Goal: Information Seeking & Learning: Check status

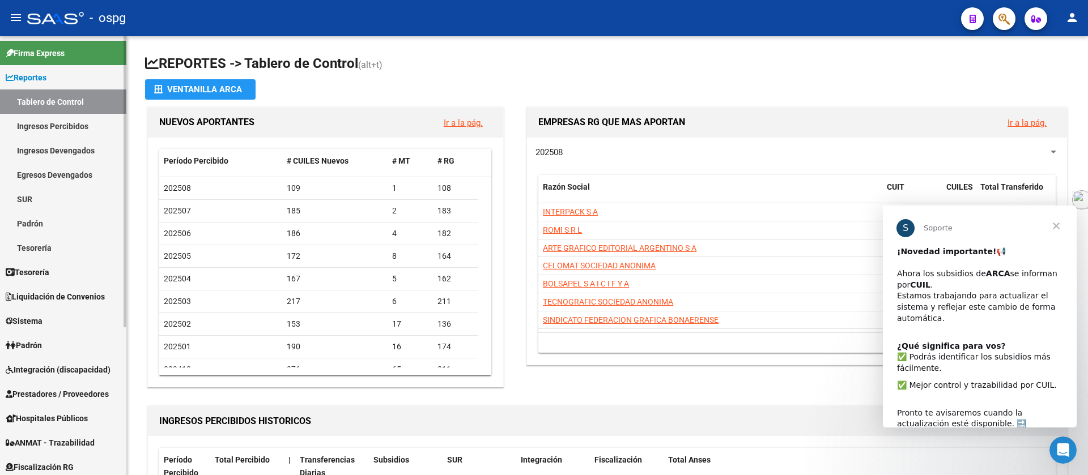
click at [69, 122] on link "Ingresos Percibidos" at bounding box center [63, 126] width 126 height 24
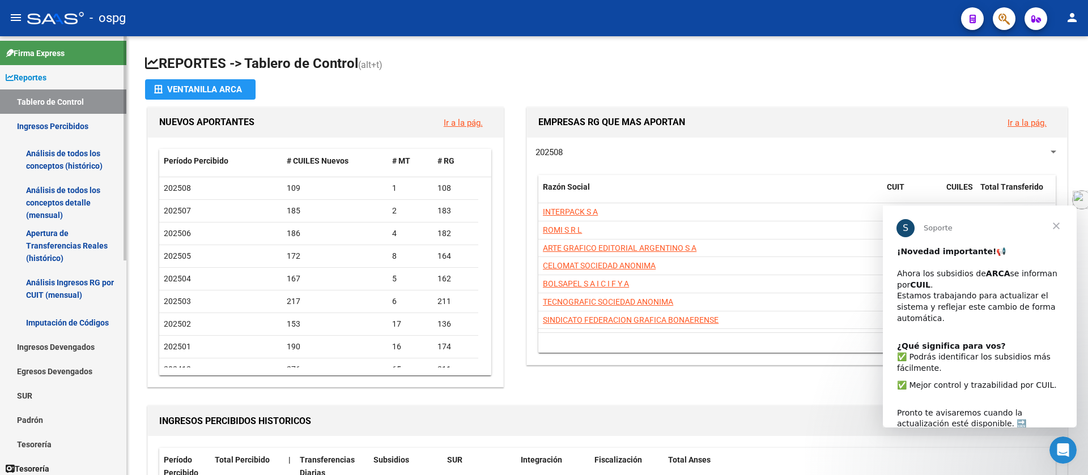
click at [94, 161] on link "Análisis de todos los conceptos (histórico)" at bounding box center [63, 159] width 126 height 43
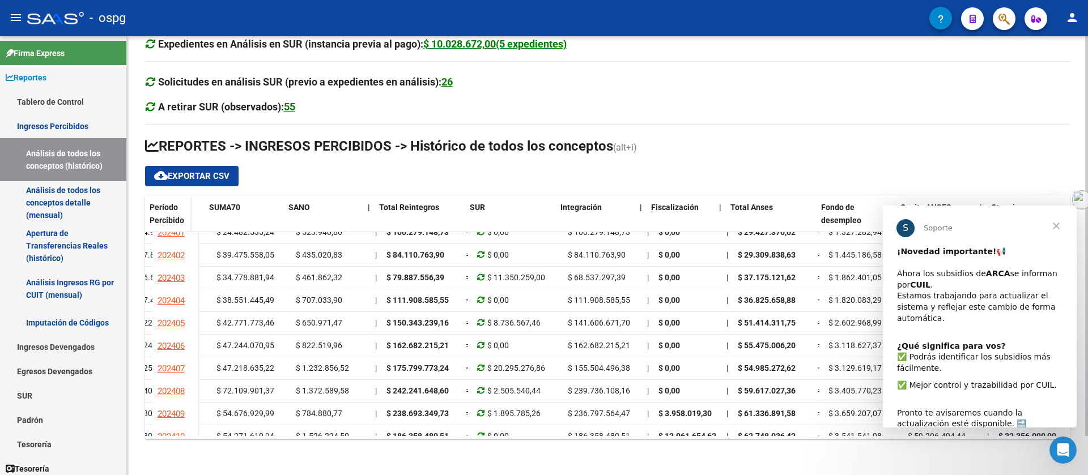
scroll to position [2912, 683]
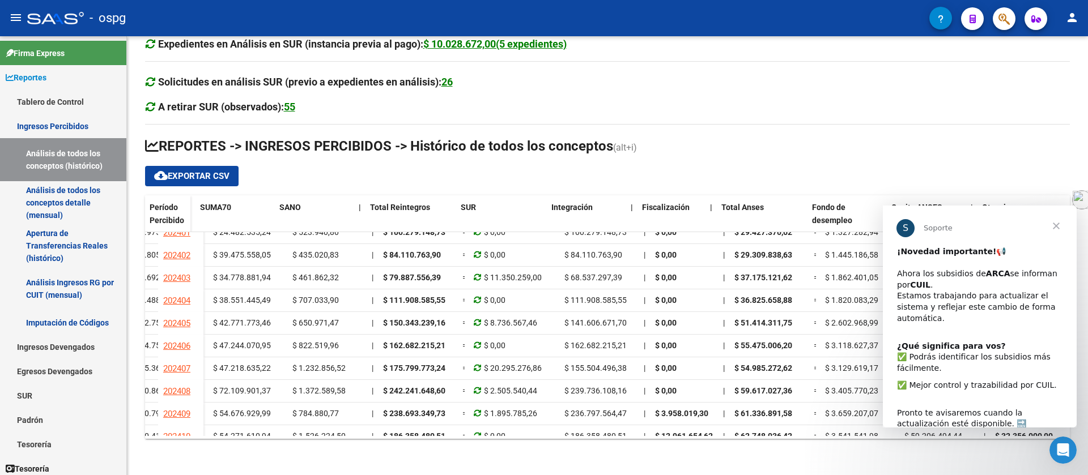
click at [1057, 224] on span "Cerrar" at bounding box center [1056, 226] width 41 height 41
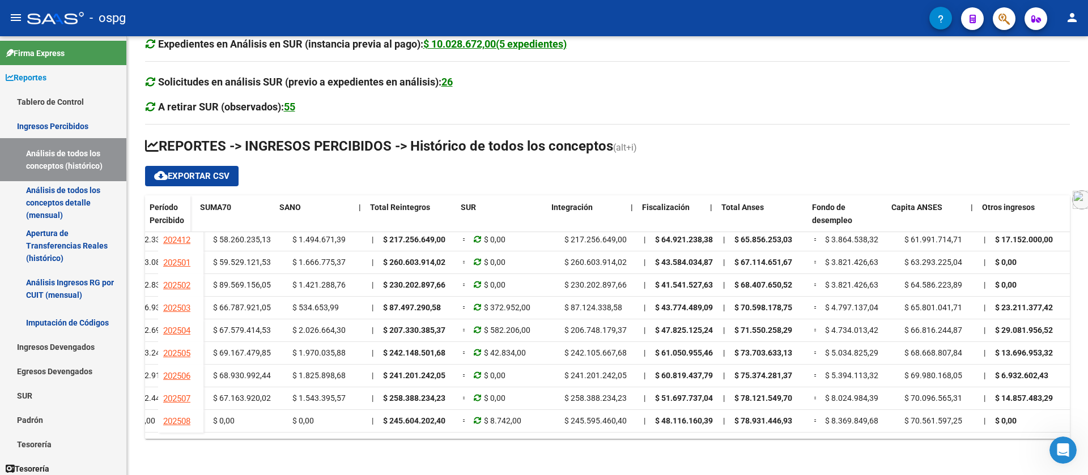
scroll to position [3167, 683]
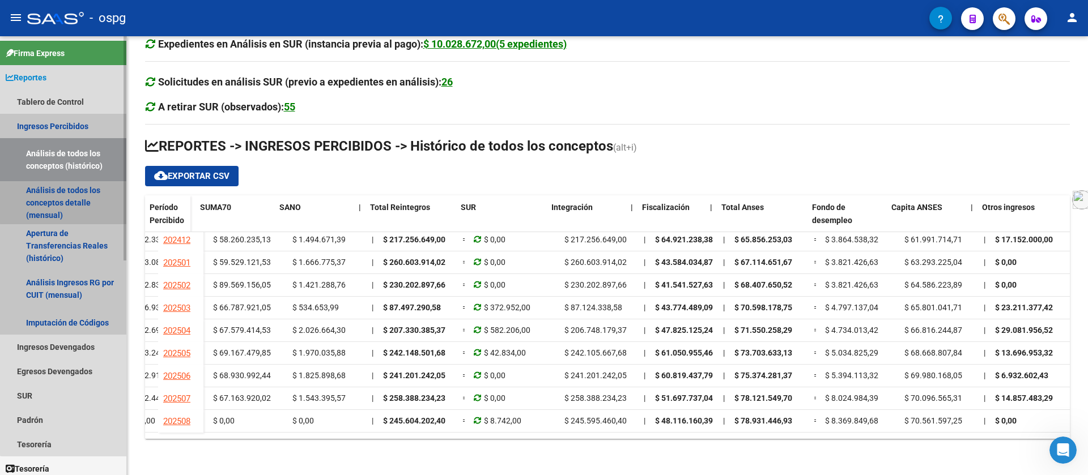
click at [68, 201] on link "Análisis de todos los conceptos detalle (mensual)" at bounding box center [63, 202] width 126 height 43
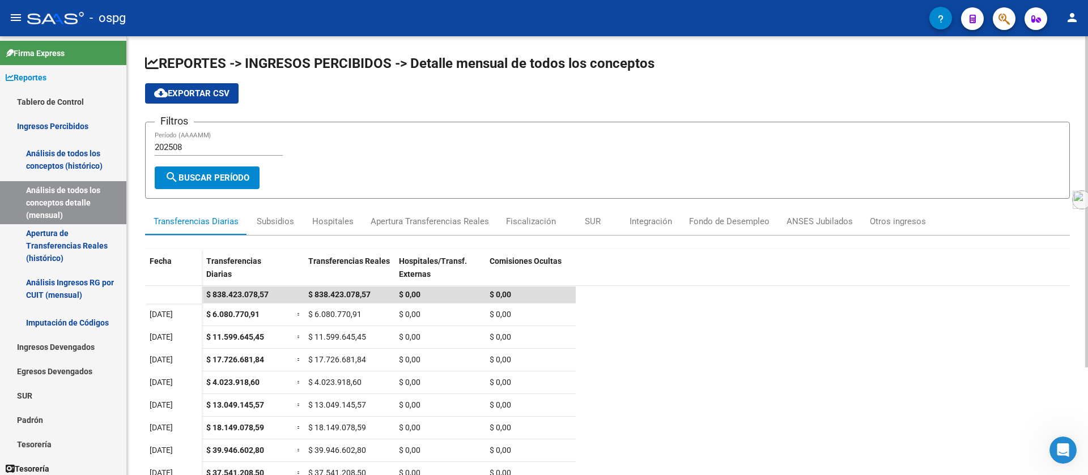
click at [189, 149] on input "202508" at bounding box center [219, 147] width 128 height 10
drag, startPoint x: 170, startPoint y: 147, endPoint x: 299, endPoint y: 147, distance: 129.2
click at [299, 147] on div "Filtros 202508 Período (AAAAMM)" at bounding box center [607, 148] width 905 height 35
click at [232, 173] on span "search Buscar Período" at bounding box center [207, 178] width 84 height 10
click at [278, 223] on div "Subsidios" at bounding box center [275, 221] width 37 height 12
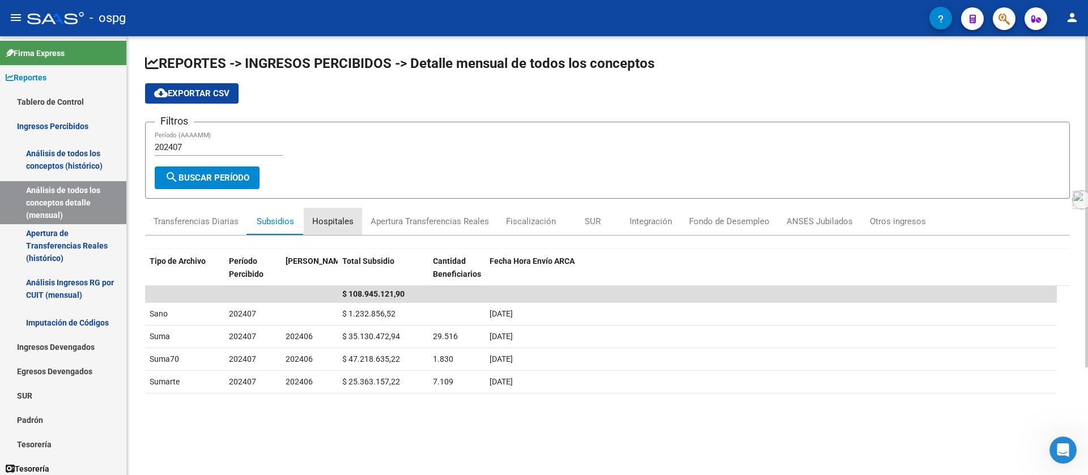
click at [331, 225] on div "Hospitales" at bounding box center [332, 221] width 41 height 12
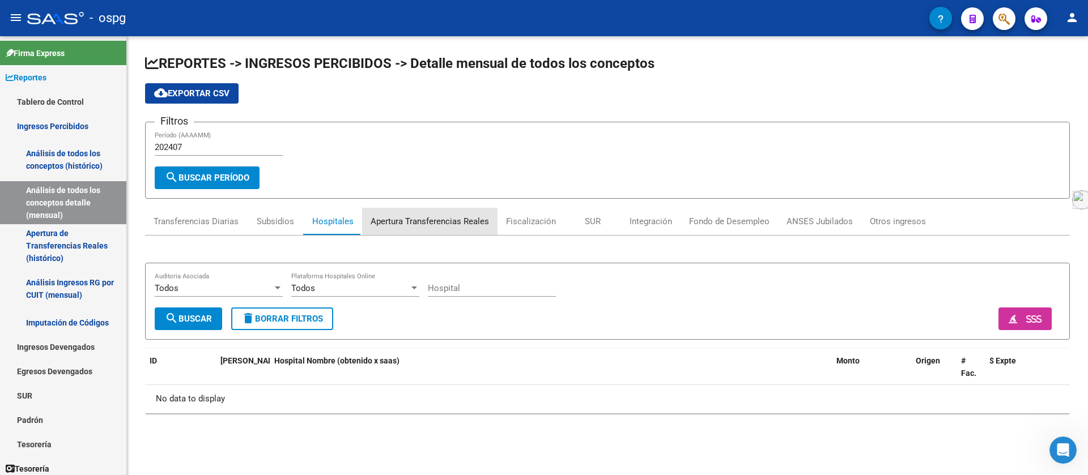
click at [410, 224] on div "Apertura Transferencias Reales" at bounding box center [430, 221] width 118 height 12
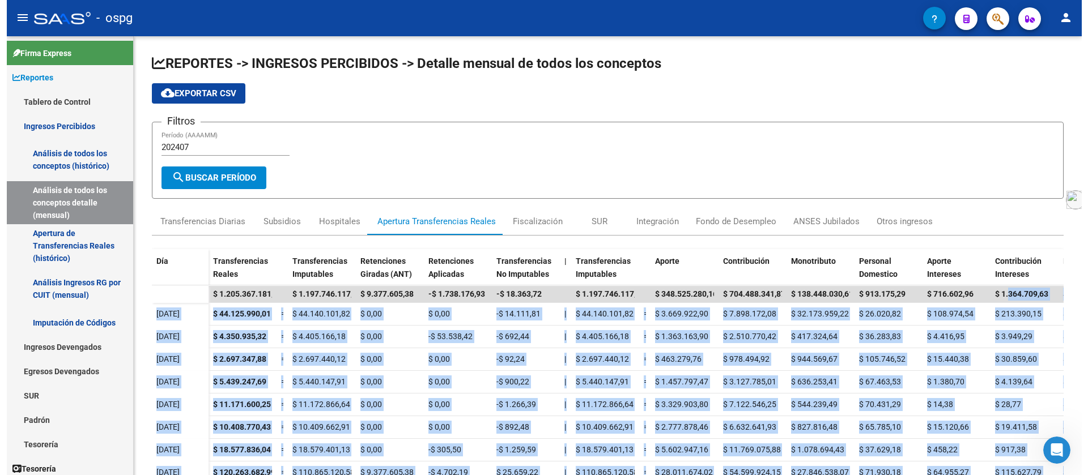
scroll to position [0, 148]
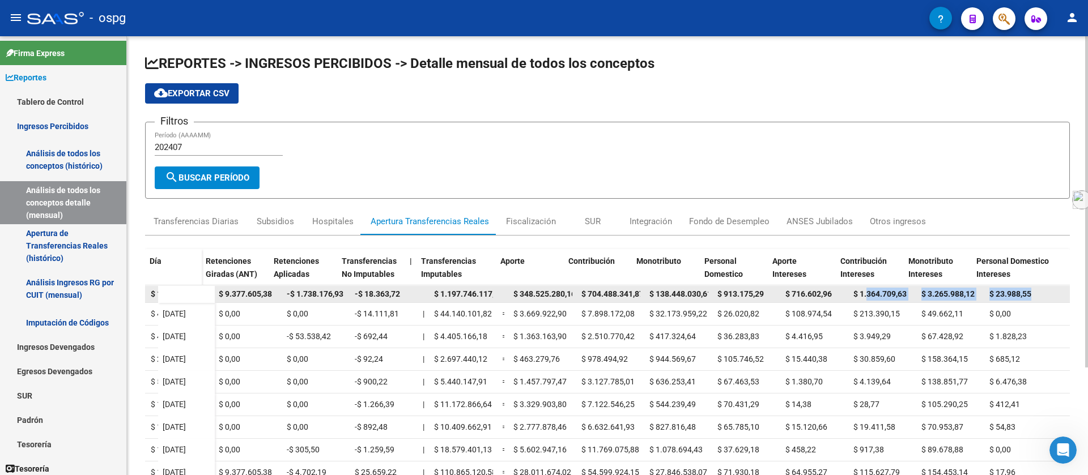
drag, startPoint x: 1001, startPoint y: 292, endPoint x: 1043, endPoint y: 290, distance: 42.5
click at [1043, 290] on div "$ 1.205.367.181,92 $ 1.197.746.117,19 $ 9.377.605,38 -$ 1.738.176,93 -$ 18.363,…" at bounding box center [568, 294] width 1003 height 17
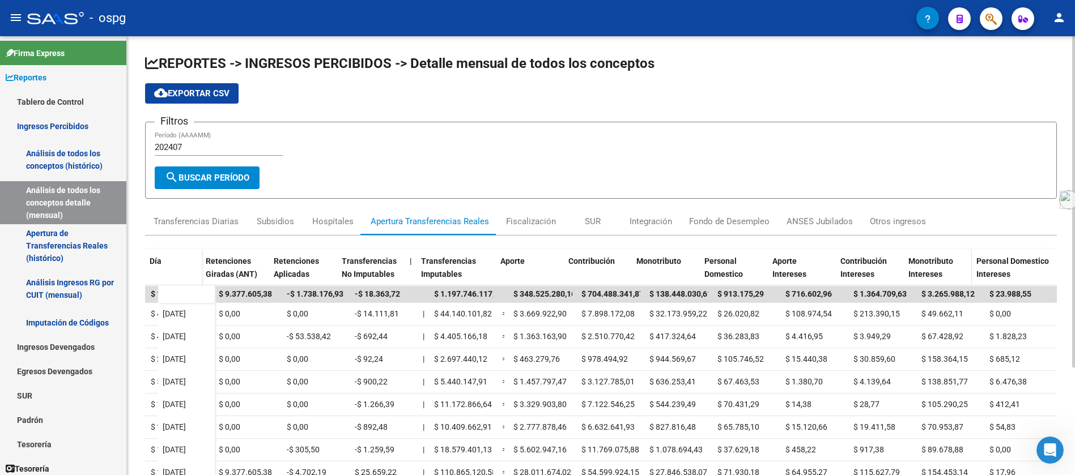
click at [963, 249] on datatable-header-cell "Monotributo Intereses" at bounding box center [938, 273] width 68 height 48
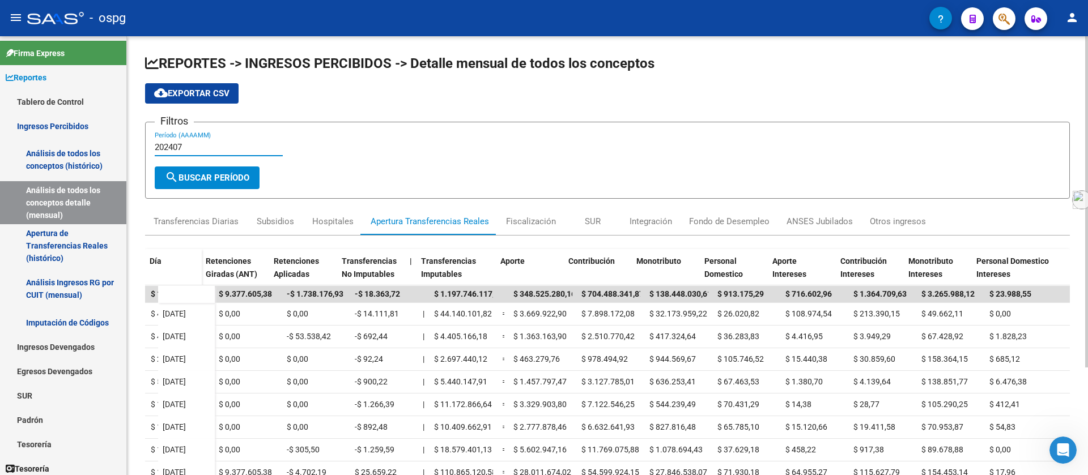
click at [180, 146] on input "202407" at bounding box center [219, 147] width 128 height 10
click at [233, 173] on span "search Buscar Período" at bounding box center [207, 178] width 84 height 10
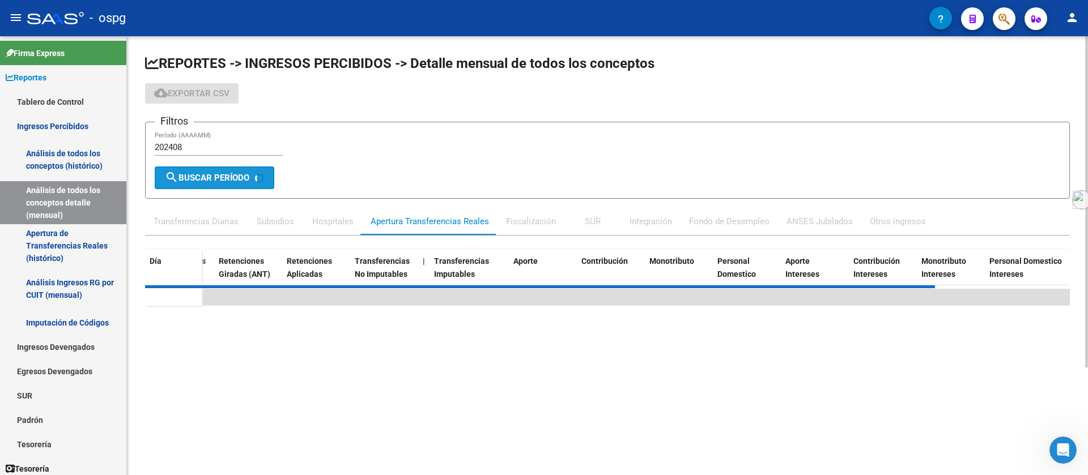
scroll to position [0, 135]
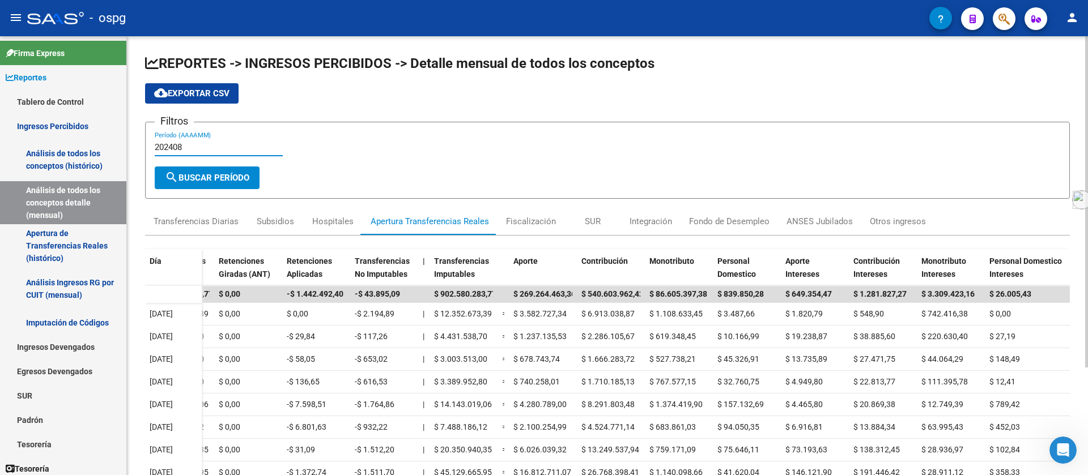
click at [182, 146] on input "202408" at bounding box center [219, 147] width 128 height 10
drag, startPoint x: 178, startPoint y: 144, endPoint x: 573, endPoint y: 164, distance: 394.8
click at [405, 147] on div "Filtros 202408 Período (AAAAMM)" at bounding box center [607, 148] width 905 height 35
click at [215, 177] on span "search Buscar Período" at bounding box center [207, 178] width 84 height 10
click at [194, 146] on input "202409" at bounding box center [219, 147] width 128 height 10
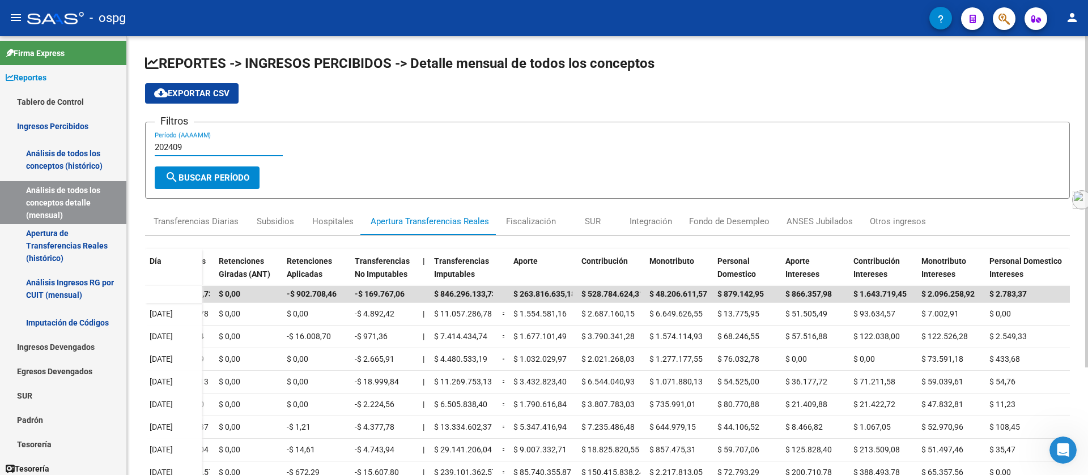
drag, startPoint x: 175, startPoint y: 150, endPoint x: 583, endPoint y: 164, distance: 408.7
click at [574, 168] on form "Filtros 202409 Período (AAAAMM) search Buscar Período" at bounding box center [607, 160] width 925 height 77
click at [238, 175] on span "search Buscar Período" at bounding box center [207, 178] width 84 height 10
drag, startPoint x: 178, startPoint y: 147, endPoint x: 428, endPoint y: 169, distance: 250.2
click at [428, 169] on form "Filtros 202410 Período (AAAAMM) search Buscar Período" at bounding box center [607, 160] width 925 height 77
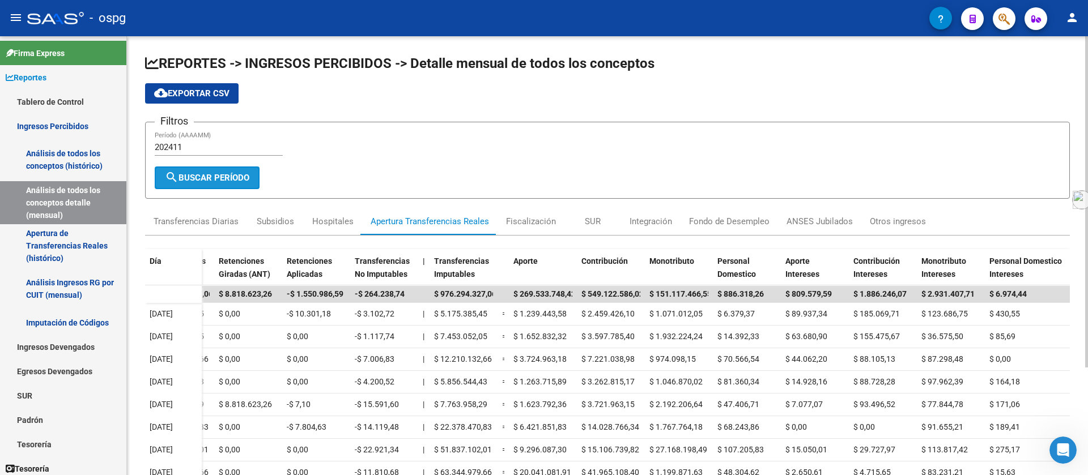
click at [224, 180] on span "search Buscar Período" at bounding box center [207, 178] width 84 height 10
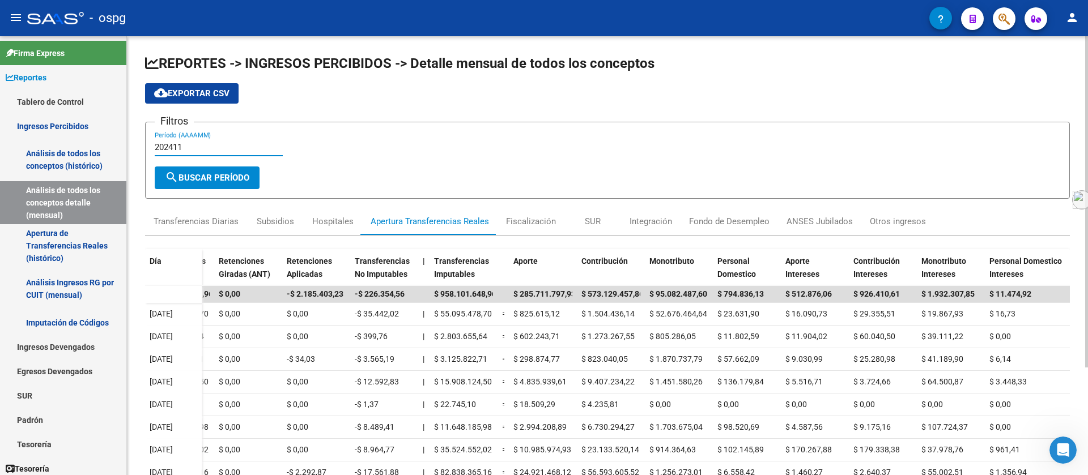
drag, startPoint x: 175, startPoint y: 148, endPoint x: 495, endPoint y: 211, distance: 326.1
click at [495, 211] on div "REPORTES -> INGRESOS PERCIBIDOS -> Detalle mensual de todos los conceptos cloud…" at bounding box center [607, 322] width 925 height 537
click at [194, 180] on span "search Buscar Período" at bounding box center [207, 178] width 84 height 10
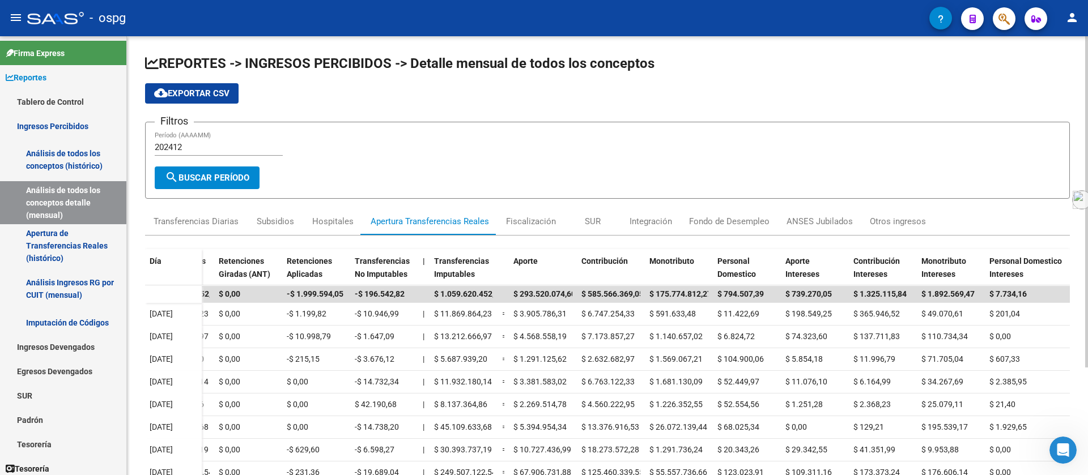
click at [180, 147] on input "202412" at bounding box center [219, 147] width 128 height 10
drag, startPoint x: 171, startPoint y: 144, endPoint x: 563, endPoint y: 223, distance: 399.9
click at [563, 223] on div "REPORTES -> INGRESOS PERCIBIDOS -> Detalle mensual de todos los conceptos cloud…" at bounding box center [607, 322] width 925 height 537
click at [219, 181] on span "search Buscar Período" at bounding box center [207, 178] width 84 height 10
drag, startPoint x: 177, startPoint y: 146, endPoint x: 621, endPoint y: 186, distance: 445.4
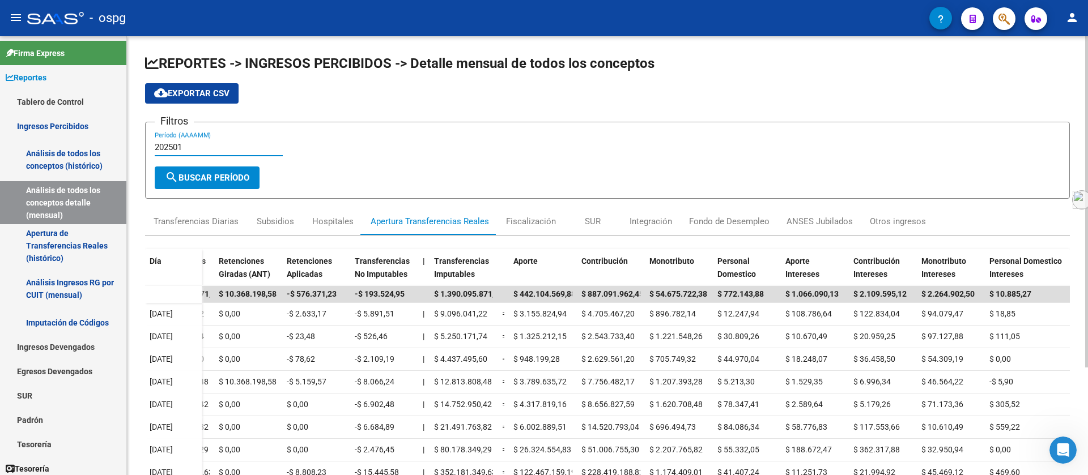
click at [499, 184] on form "Filtros 202501 Período (AAAAMM) search Buscar Período" at bounding box center [607, 160] width 925 height 77
click at [209, 175] on span "search Buscar Período" at bounding box center [207, 178] width 84 height 10
drag, startPoint x: 177, startPoint y: 145, endPoint x: 550, endPoint y: 197, distance: 376.4
click at [519, 194] on form "Filtros 202502 Período (AAAAMM) search Buscar Período" at bounding box center [607, 160] width 925 height 77
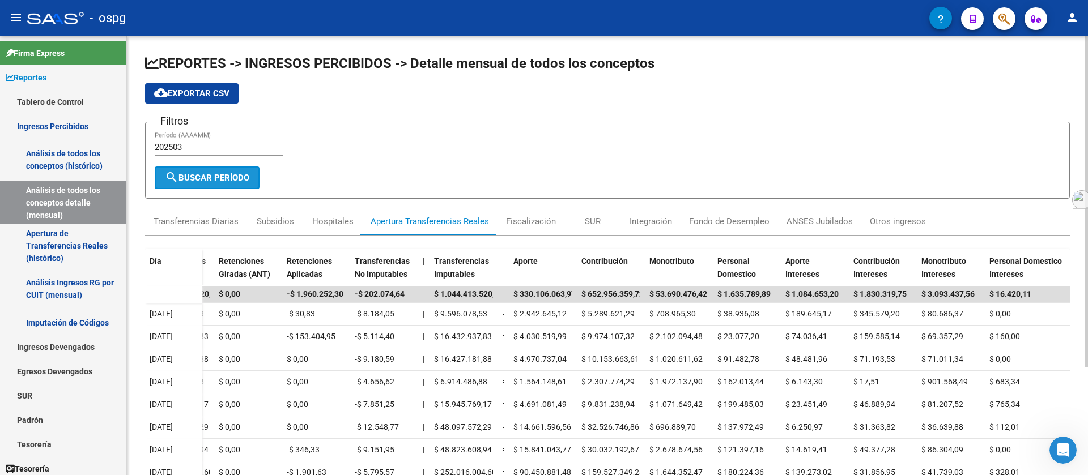
click at [210, 176] on span "search Buscar Período" at bounding box center [207, 178] width 84 height 10
drag, startPoint x: 177, startPoint y: 150, endPoint x: 423, endPoint y: 196, distance: 250.2
click at [274, 160] on div "202503 Período (AAAAMM)" at bounding box center [219, 148] width 128 height 35
click at [240, 180] on span "search Buscar Período" at bounding box center [207, 178] width 84 height 10
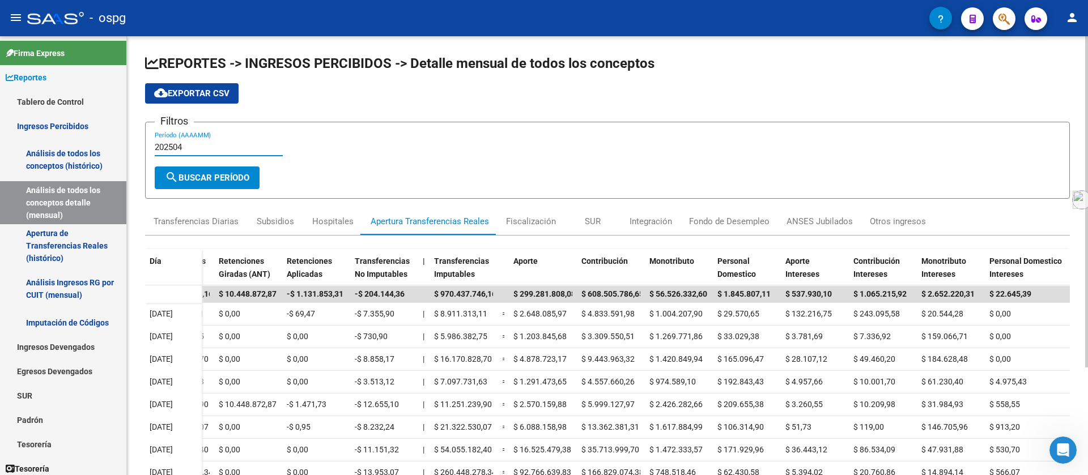
click at [178, 147] on input "202504" at bounding box center [219, 147] width 128 height 10
drag, startPoint x: 179, startPoint y: 147, endPoint x: 827, endPoint y: 185, distance: 648.7
click at [692, 202] on div "REPORTES -> INGRESOS PERCIBIDOS -> Detalle mensual de todos los conceptos cloud…" at bounding box center [607, 322] width 925 height 537
click at [219, 169] on button "search Buscar Período" at bounding box center [207, 178] width 105 height 23
click at [176, 153] on div "202505 Período (AAAAMM)" at bounding box center [219, 143] width 128 height 24
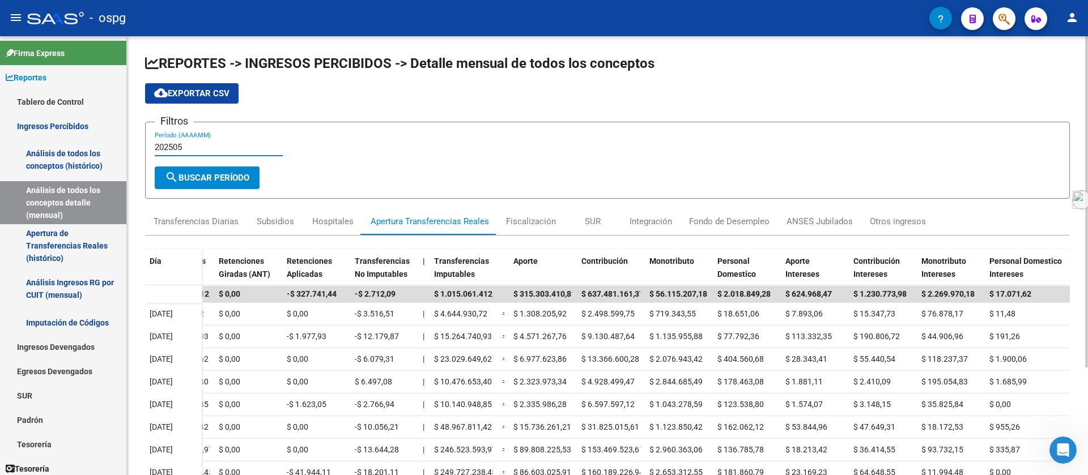
drag, startPoint x: 176, startPoint y: 148, endPoint x: 836, endPoint y: 172, distance: 660.5
click at [626, 173] on form "Filtros 202505 Período (AAAAMM) search Buscar Período" at bounding box center [607, 160] width 925 height 77
click at [212, 179] on span "search Buscar Período" at bounding box center [207, 178] width 84 height 10
drag, startPoint x: 173, startPoint y: 147, endPoint x: 331, endPoint y: 147, distance: 157.5
click at [321, 151] on div "Filtros 202506 Período (AAAAMM)" at bounding box center [607, 148] width 905 height 35
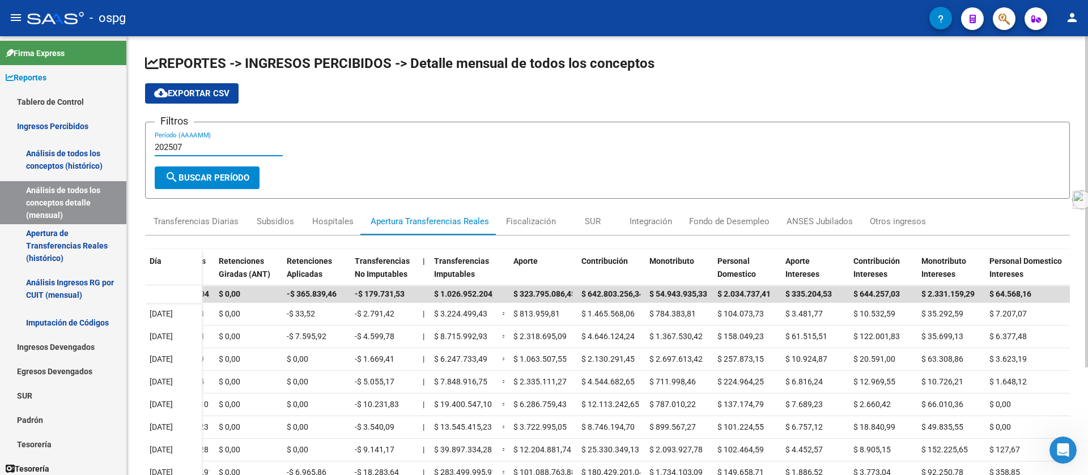
type input "202507"
click at [206, 169] on button "search Buscar Período" at bounding box center [207, 178] width 105 height 23
